Goal: Task Accomplishment & Management: Complete application form

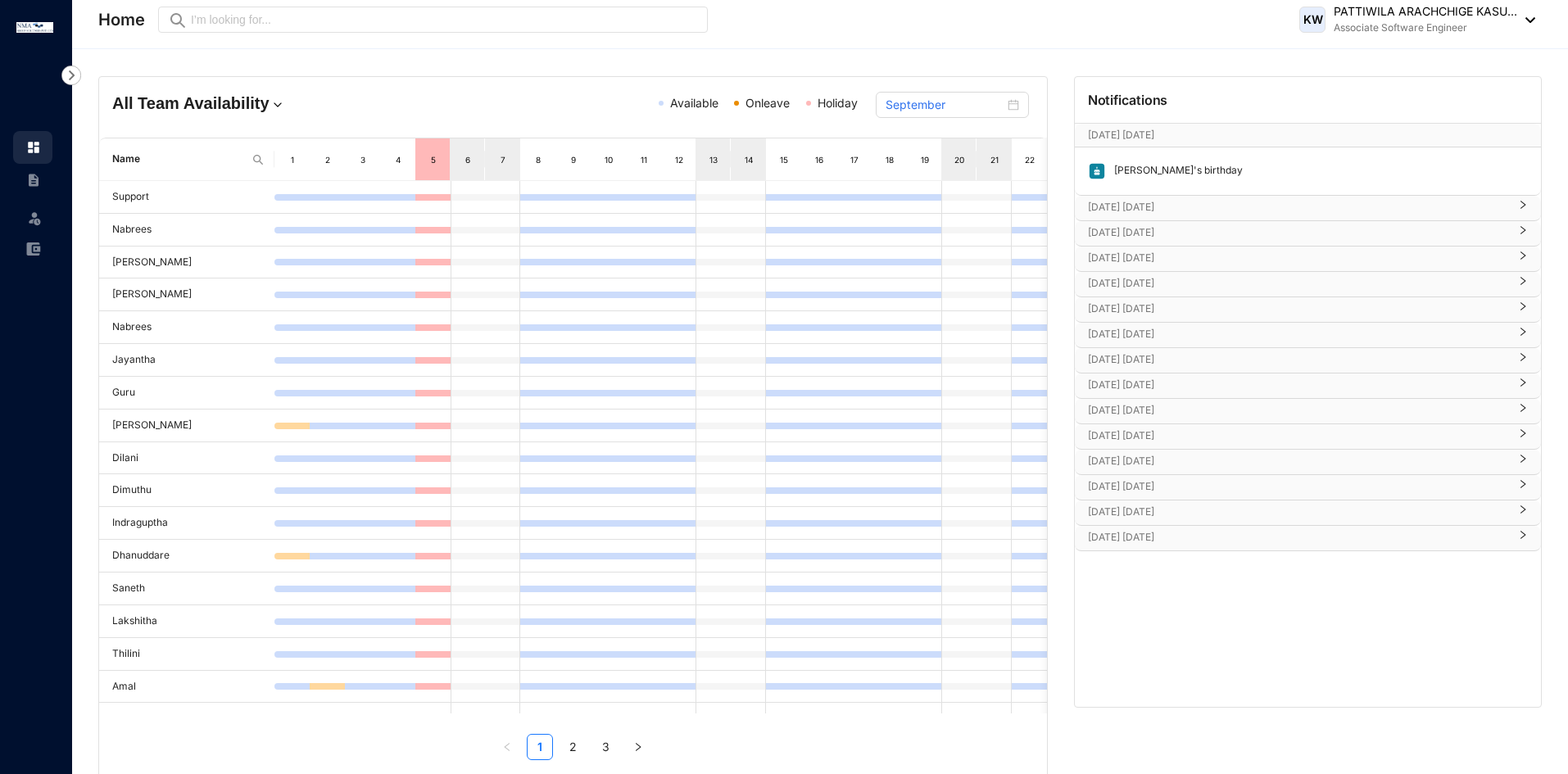
click at [1188, 216] on div "[DATE] [DATE]" at bounding box center [1308, 207] width 466 height 24
click at [1173, 270] on div "[DATE] [DATE]" at bounding box center [1308, 281] width 466 height 24
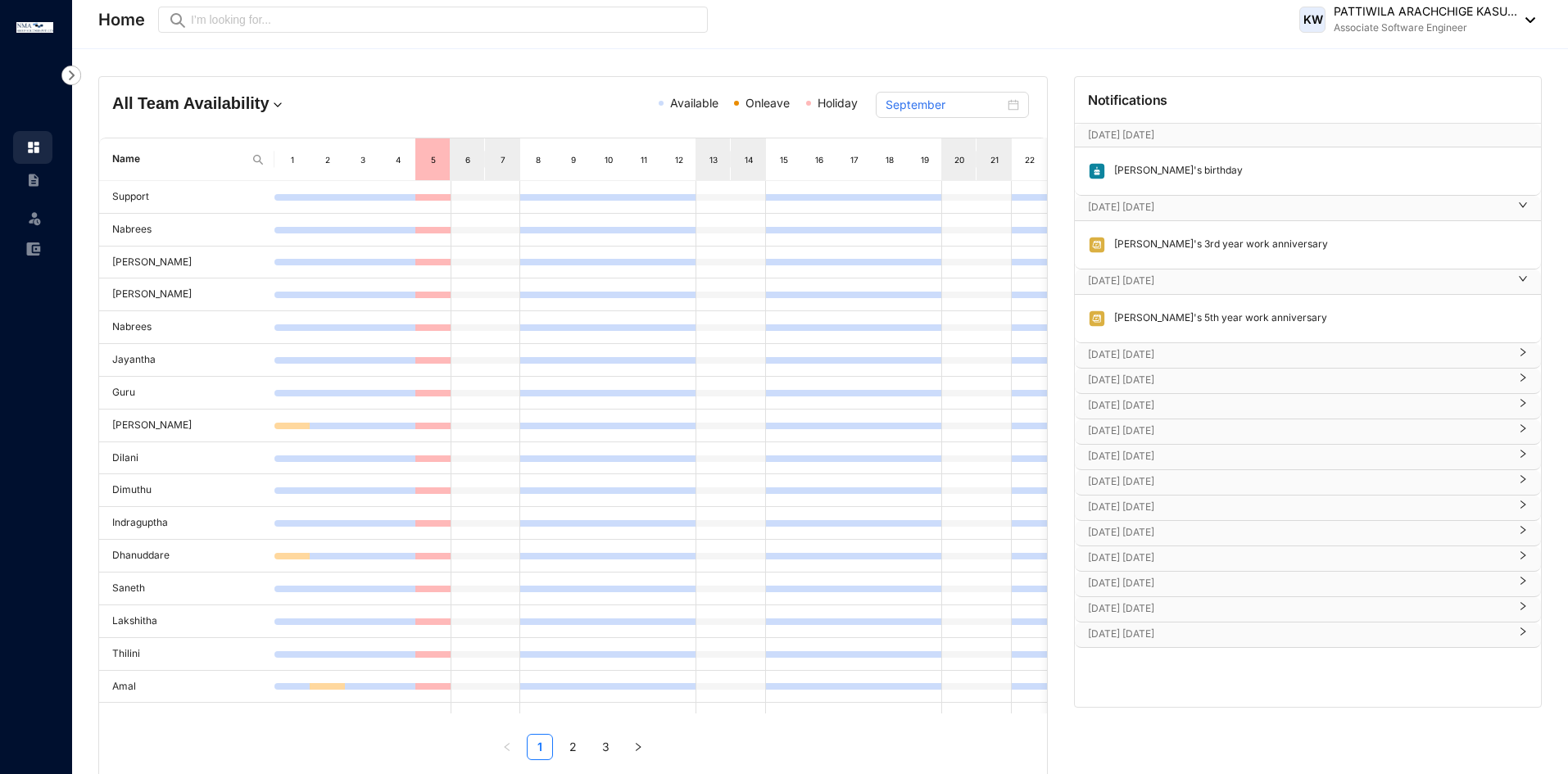
click at [1167, 345] on div "[DATE] [DATE]" at bounding box center [1308, 355] width 466 height 24
click at [1172, 412] on div "[PERSON_NAME]'s 1st year work anniversary" at bounding box center [1308, 392] width 466 height 48
click at [1181, 425] on p "[DATE] [DATE]" at bounding box center [1298, 429] width 421 height 17
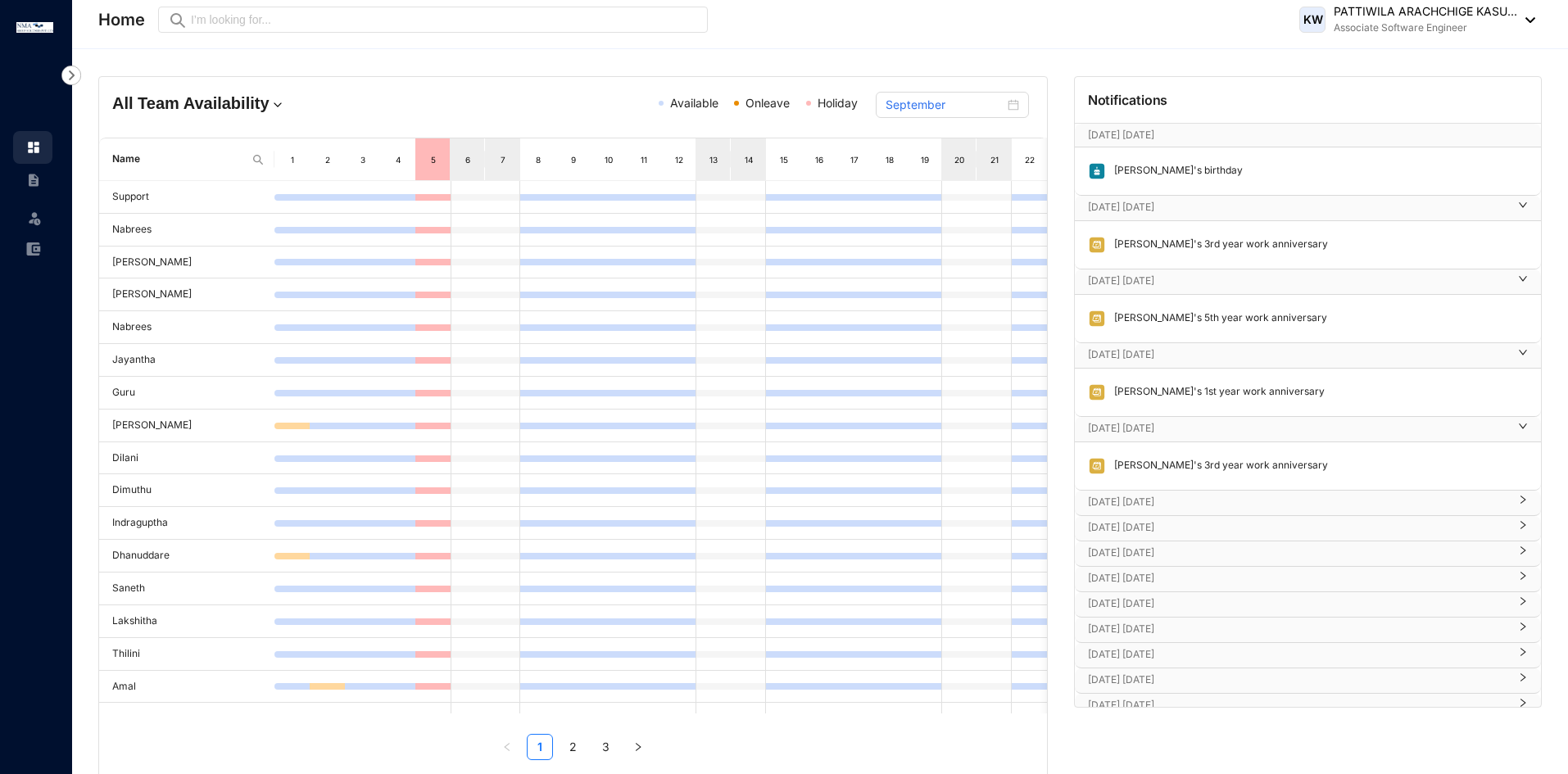
click at [1141, 489] on div "[DATE] [DATE] [PERSON_NAME]'s 3rd year work anniversary" at bounding box center [1308, 454] width 466 height 74
click at [1147, 501] on p "[DATE] [DATE]" at bounding box center [1298, 502] width 421 height 17
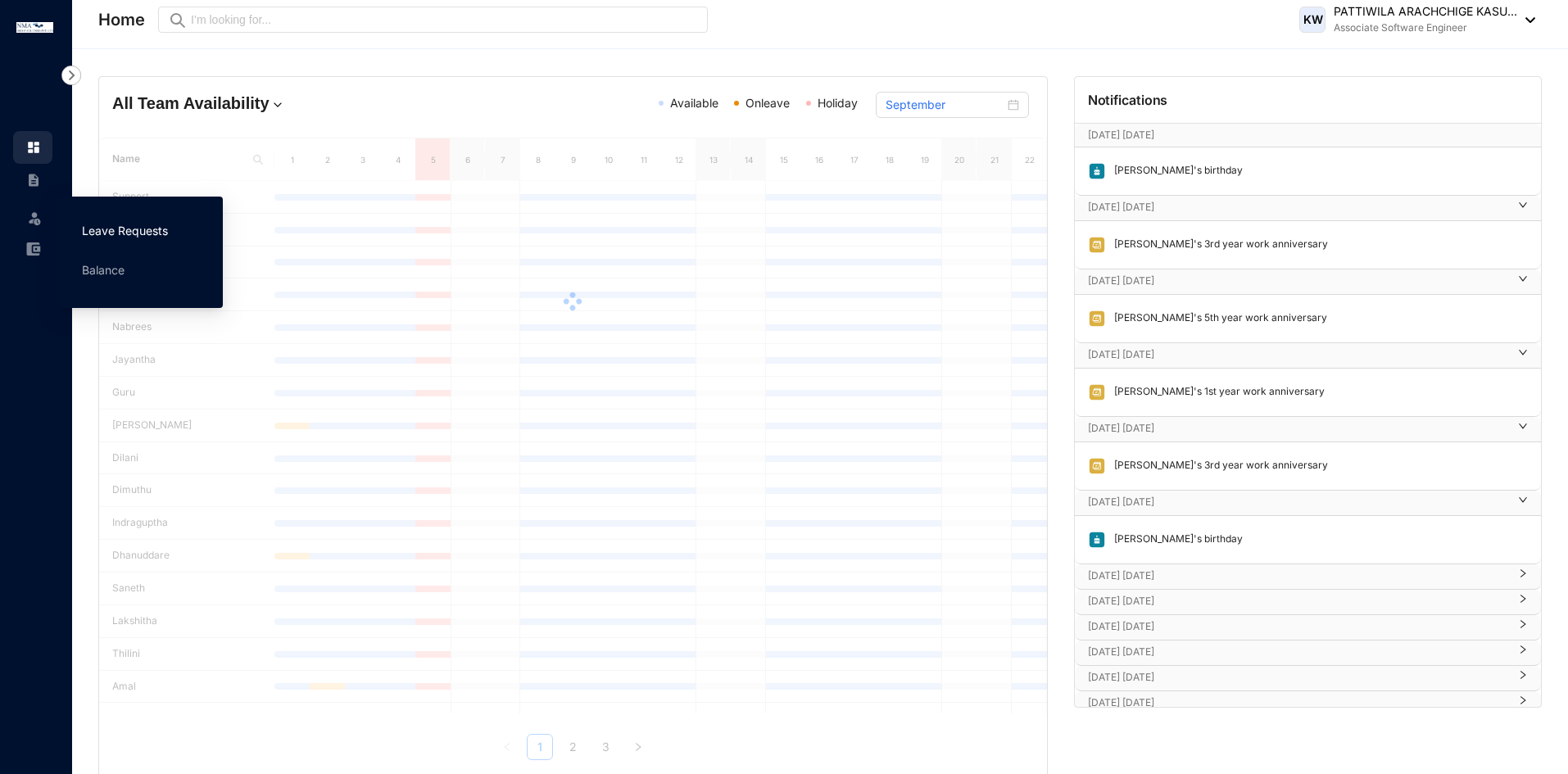
click at [87, 238] on link "Leave Requests" at bounding box center [125, 230] width 86 height 14
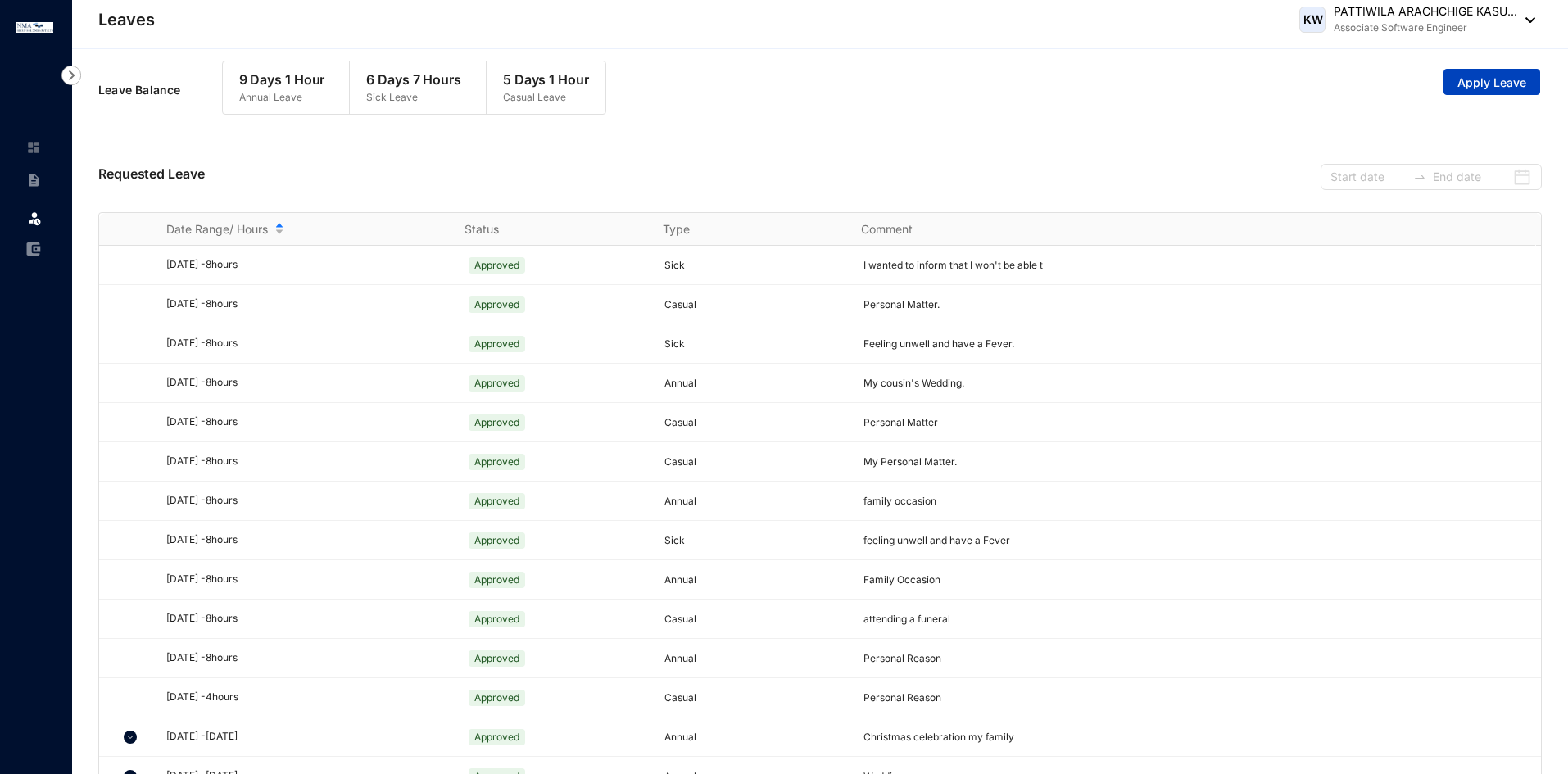
click at [1471, 76] on span "Apply Leave" at bounding box center [1492, 83] width 69 height 17
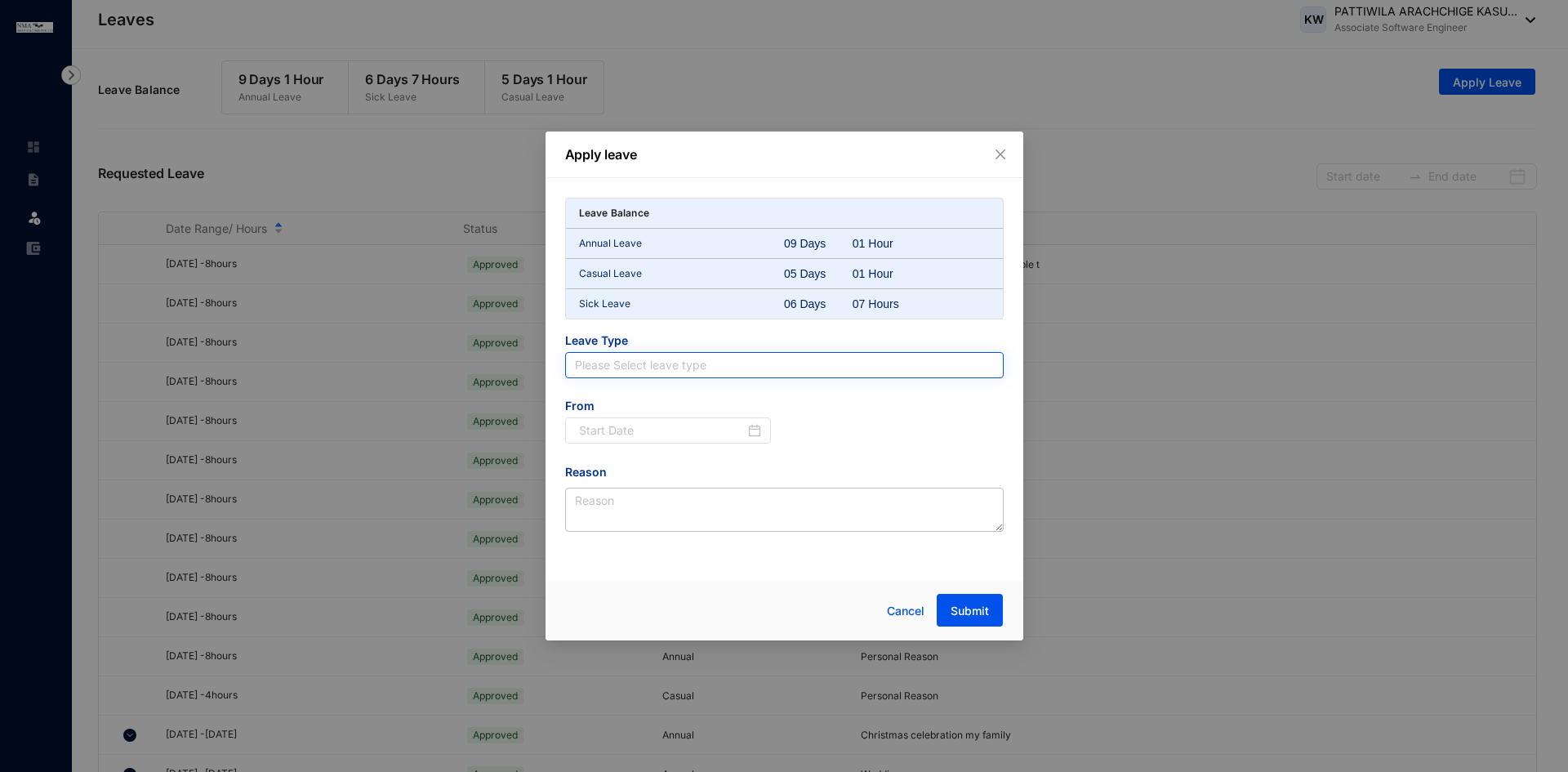
click at [682, 367] on input "search" at bounding box center [784, 364] width 419 height 24
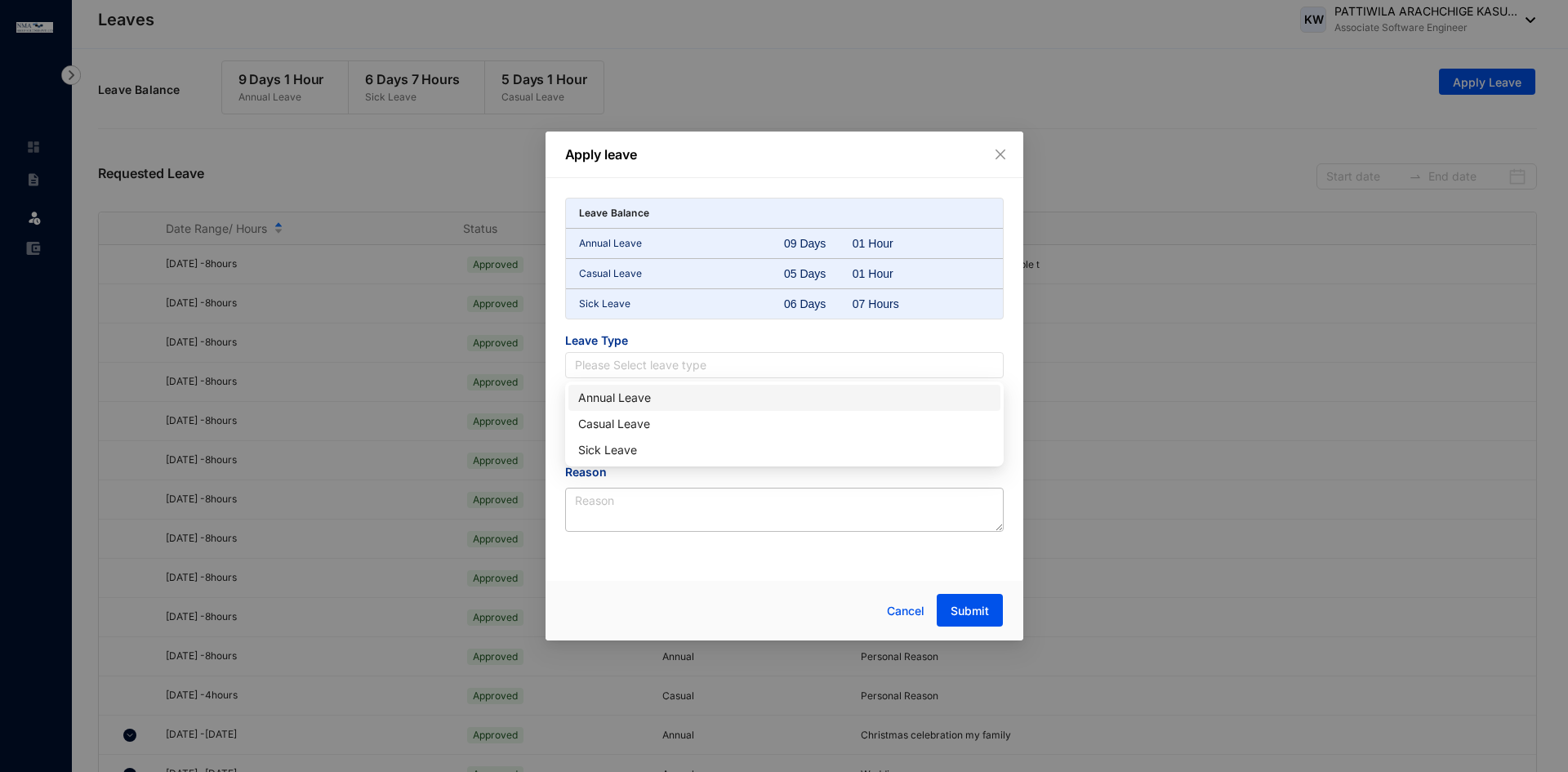
click at [643, 399] on div "Annual Leave" at bounding box center [784, 397] width 413 height 18
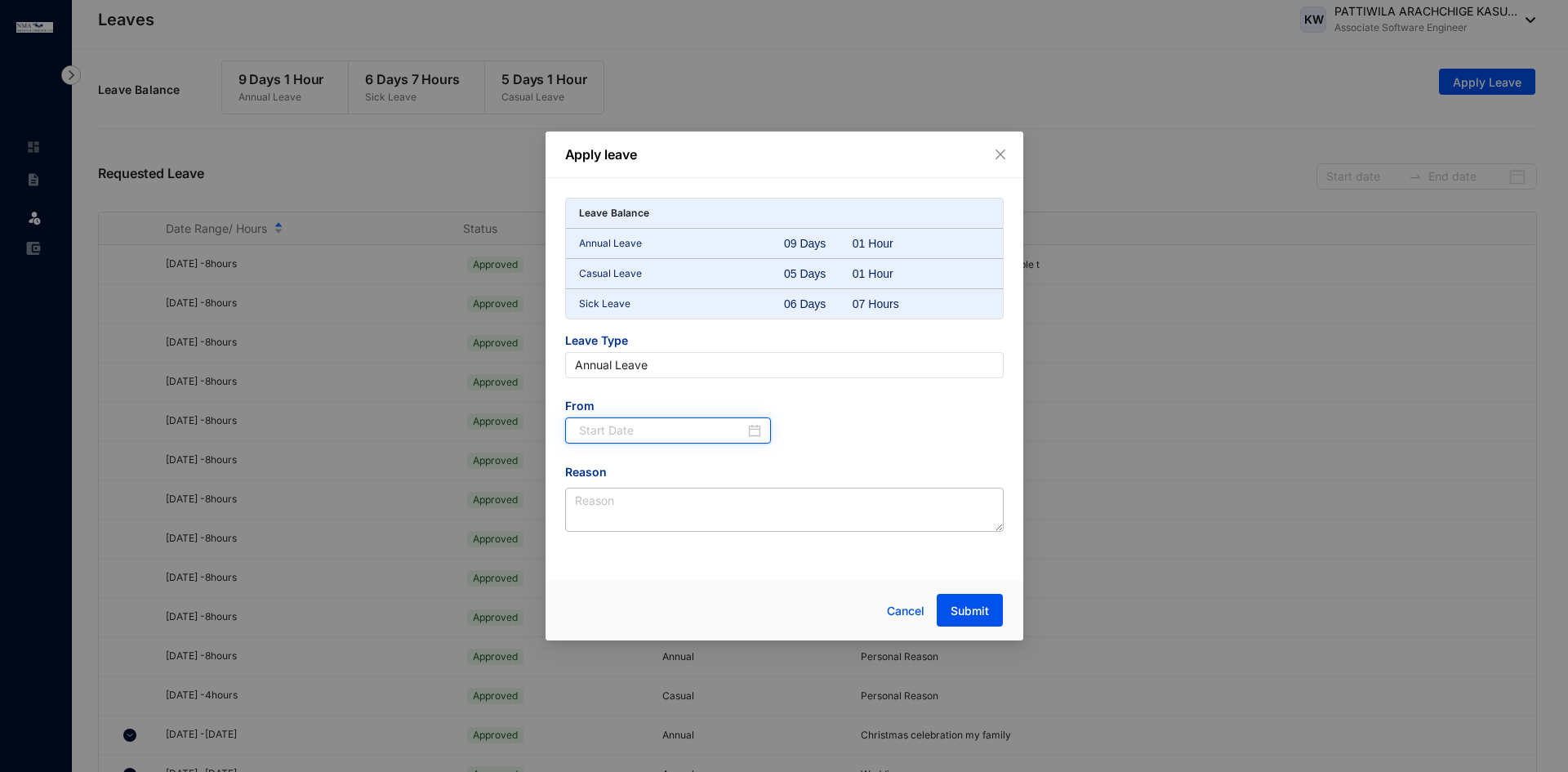
click at [642, 439] on input at bounding box center [662, 430] width 167 height 18
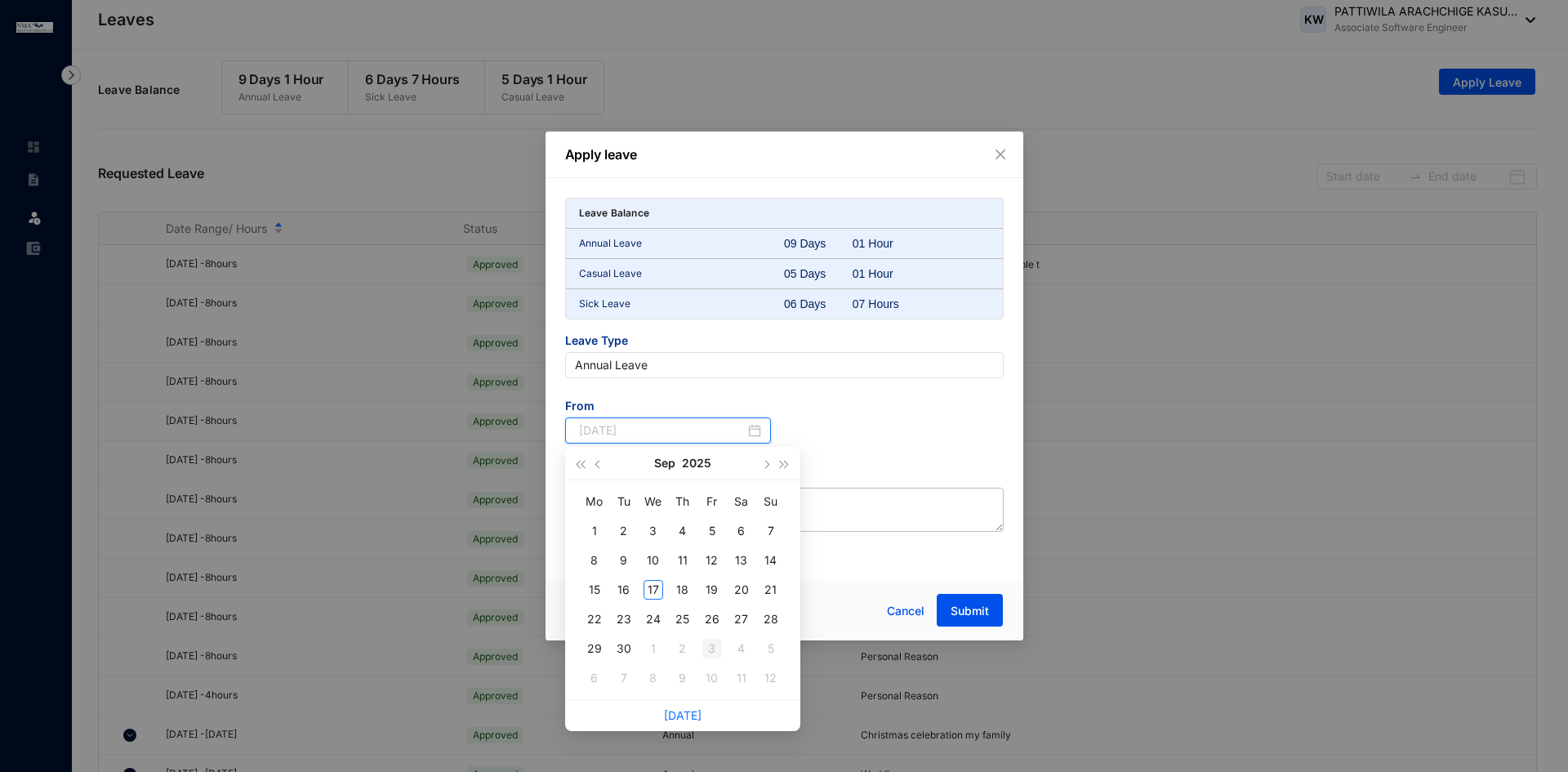
type input "[DATE]"
click at [717, 651] on div "3" at bounding box center [712, 648] width 19 height 19
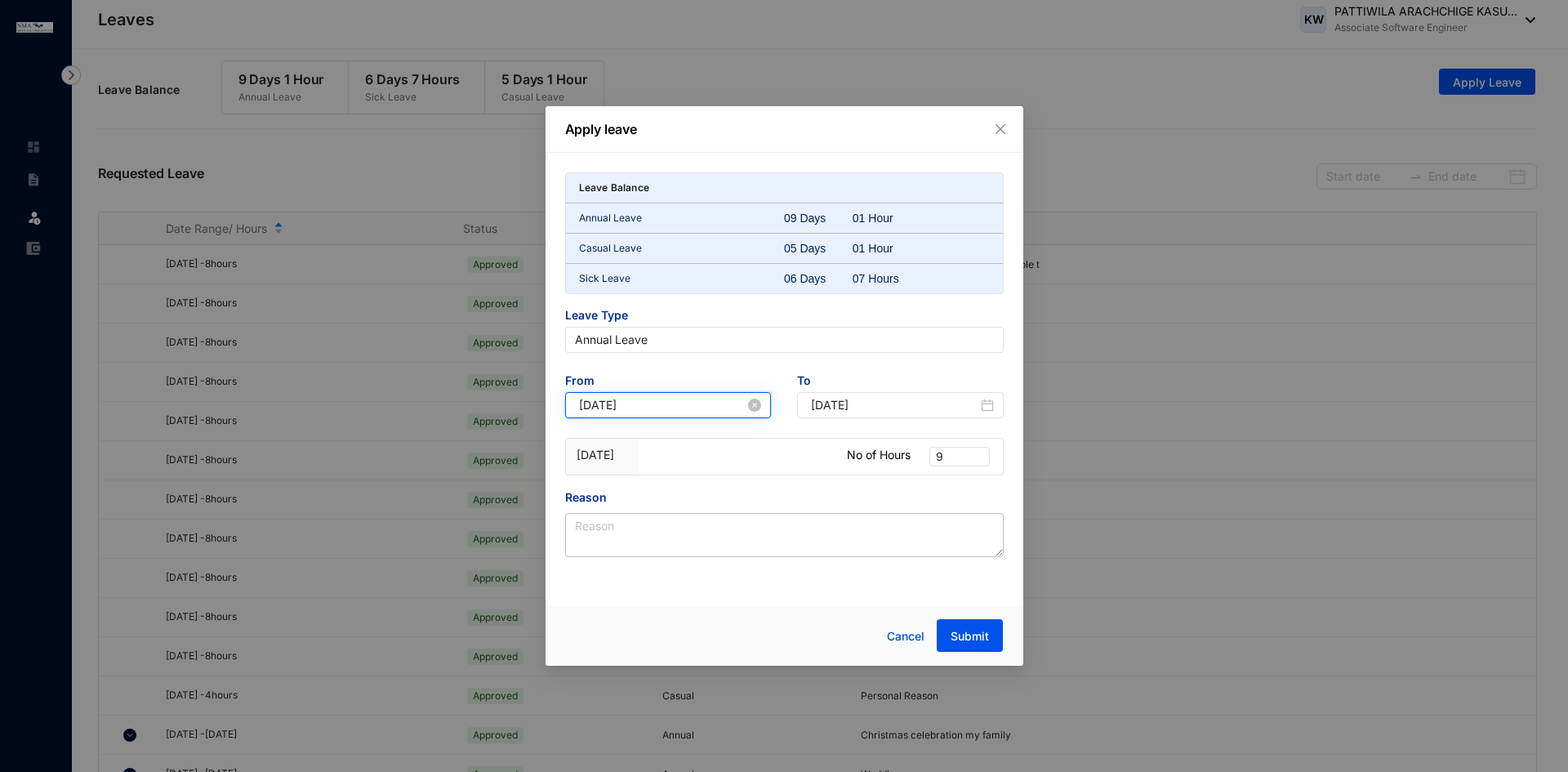
click at [720, 402] on input "[DATE]" at bounding box center [662, 404] width 167 height 18
click at [712, 365] on div "Leave Balance Annual Leave 09 Days 01 Hour Casual Leave 05 Days 01 Hour Sick Le…" at bounding box center [784, 365] width 439 height 385
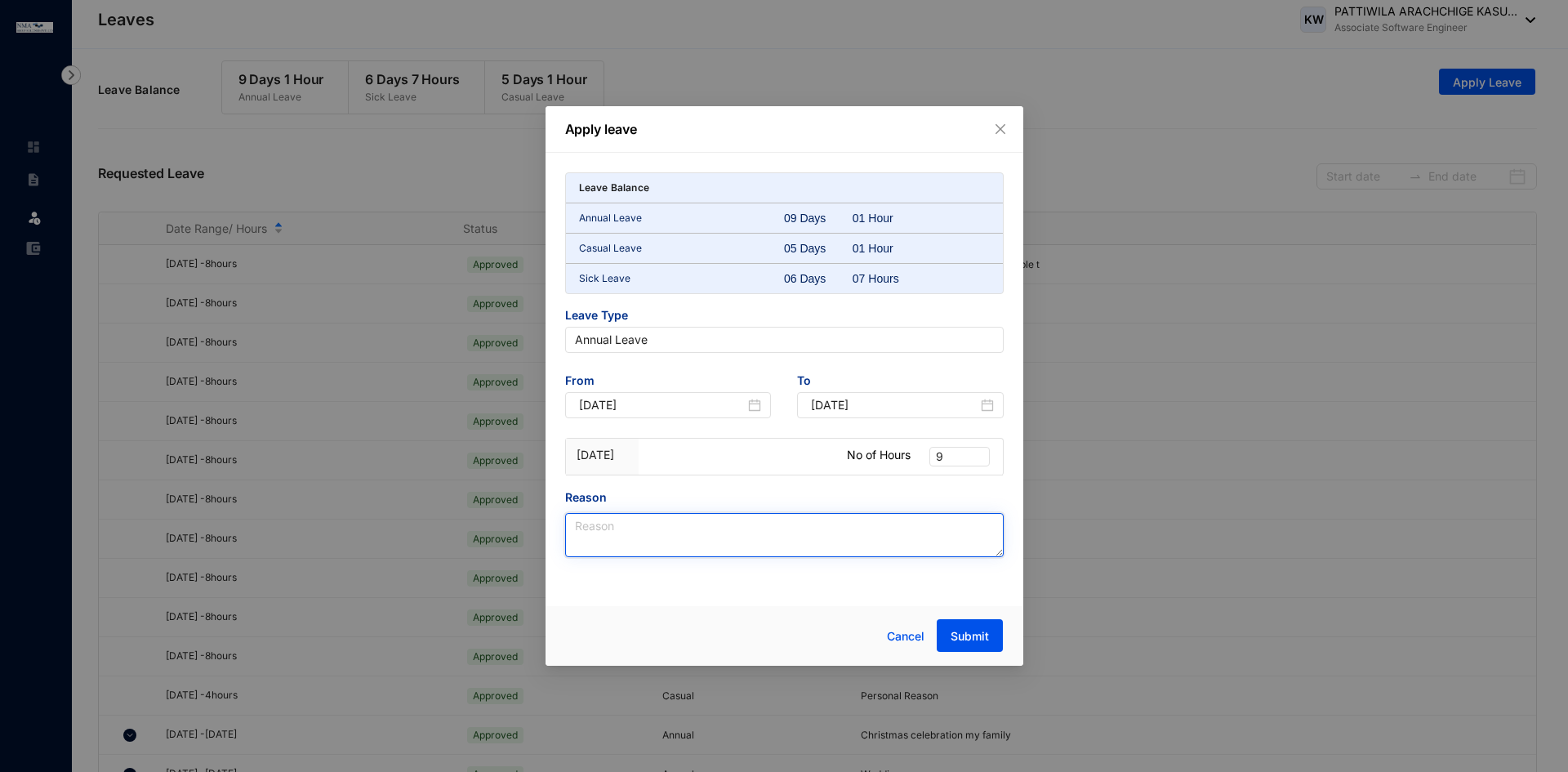
click at [694, 533] on textarea "Reason" at bounding box center [784, 535] width 439 height 44
type textarea "Personal Reason"
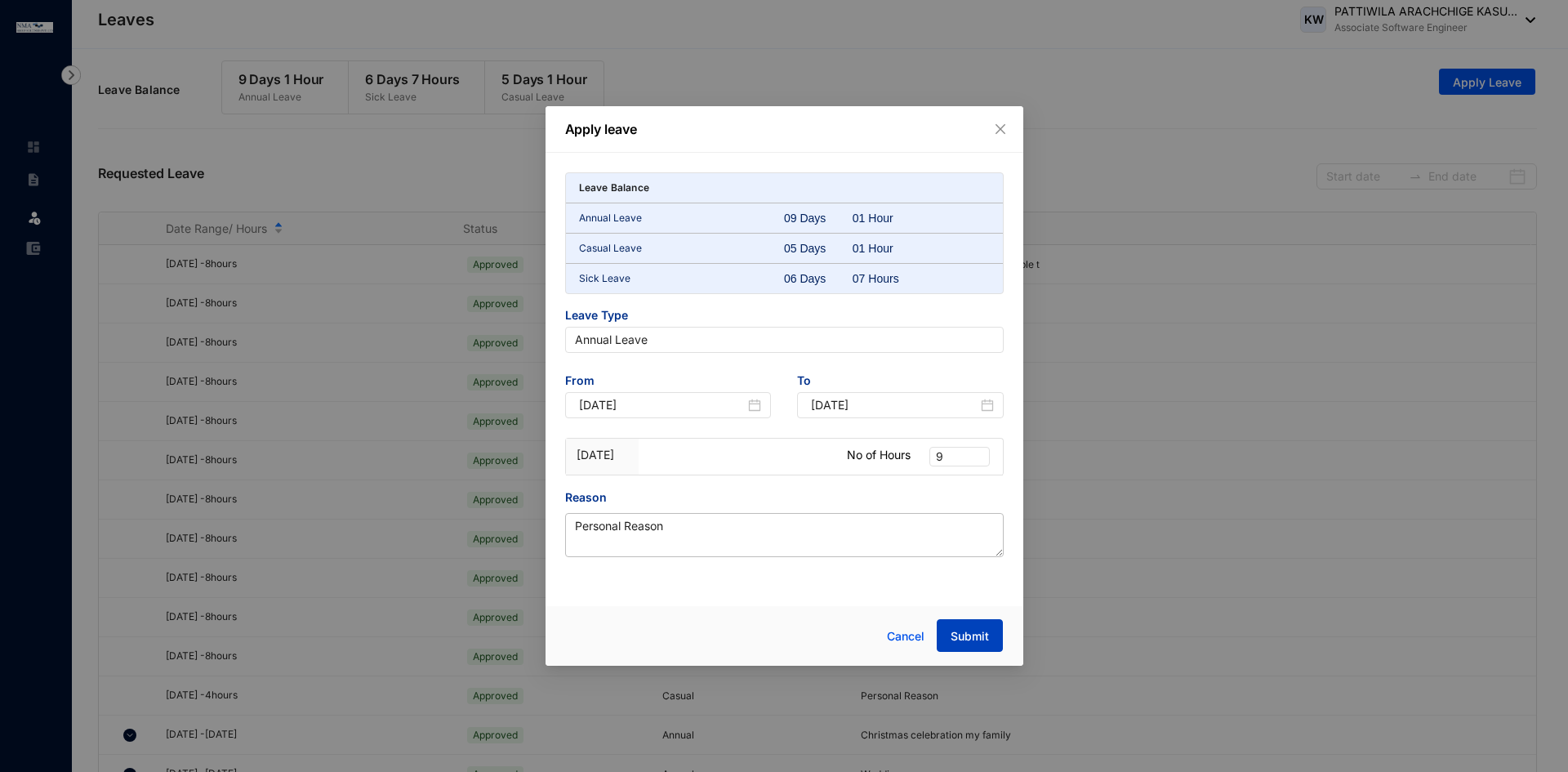
click at [969, 628] on span "Submit" at bounding box center [970, 636] width 39 height 17
